Goal: Task Accomplishment & Management: Complete application form

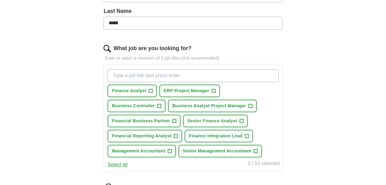
scroll to position [164, 0]
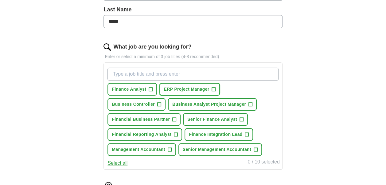
click at [214, 87] on span "+" at bounding box center [214, 89] width 4 height 5
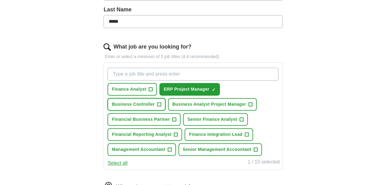
click at [158, 103] on span "+" at bounding box center [159, 104] width 4 height 5
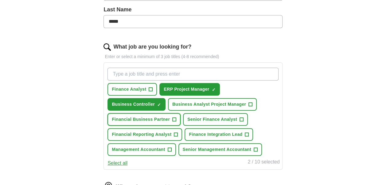
click at [173, 119] on span "+" at bounding box center [175, 119] width 4 height 5
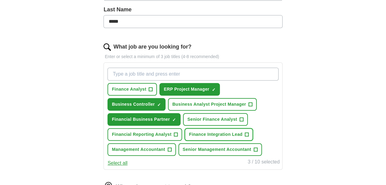
click at [246, 132] on span "+" at bounding box center [247, 134] width 4 height 5
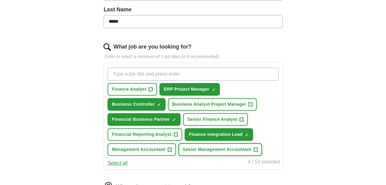
click at [254, 147] on span "+" at bounding box center [256, 149] width 4 height 5
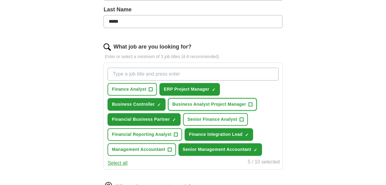
click at [249, 104] on span "+" at bounding box center [251, 104] width 4 height 5
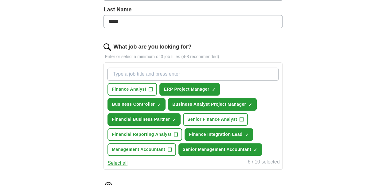
click at [242, 117] on span "+" at bounding box center [242, 119] width 4 height 5
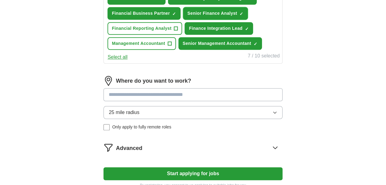
scroll to position [272, 0]
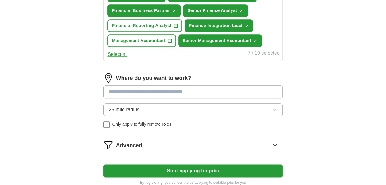
click at [223, 88] on input at bounding box center [193, 91] width 179 height 13
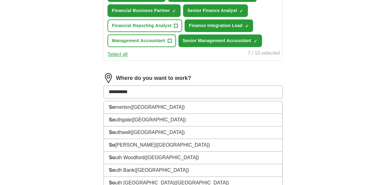
type input "**********"
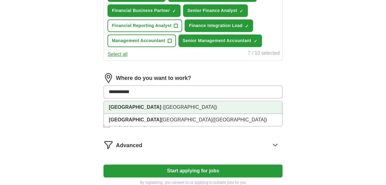
click at [174, 106] on li "[GEOGRAPHIC_DATA] ([GEOGRAPHIC_DATA])" at bounding box center [193, 107] width 178 height 13
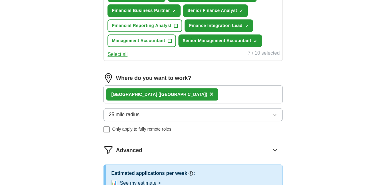
click at [276, 113] on icon "button" at bounding box center [274, 114] width 5 height 5
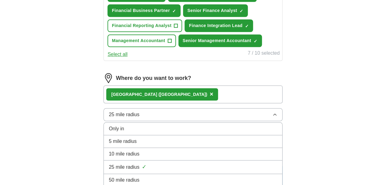
click at [226, 176] on div "50 mile radius" at bounding box center [193, 179] width 168 height 7
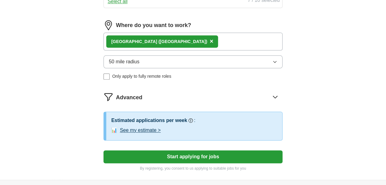
scroll to position [336, 0]
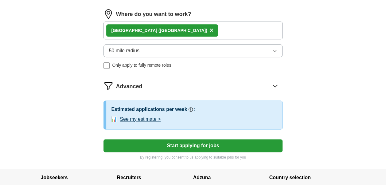
click at [218, 145] on button "Start applying for jobs" at bounding box center [193, 145] width 179 height 13
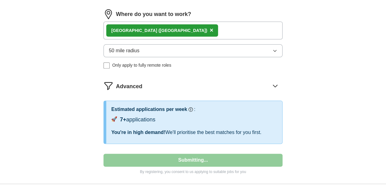
select select "**"
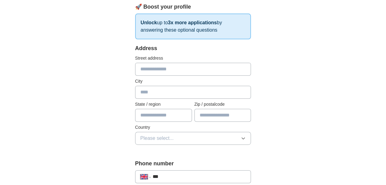
scroll to position [0, 0]
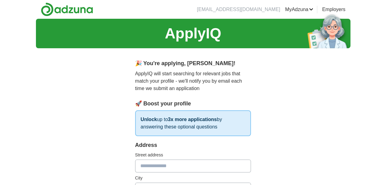
click at [0, 0] on link "ApplyIQ" at bounding box center [0, 0] width 0 height 0
